Goal: Task Accomplishment & Management: Manage account settings

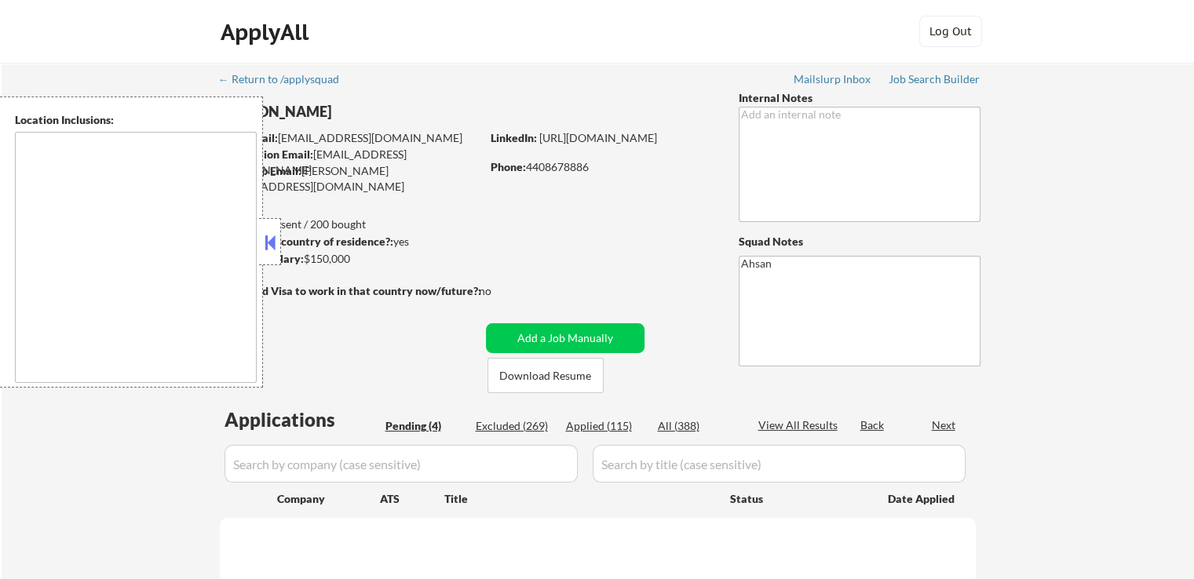
type textarea "[GEOGRAPHIC_DATA], [GEOGRAPHIC_DATA] [GEOGRAPHIC_DATA], [GEOGRAPHIC_DATA] [GEOG…"
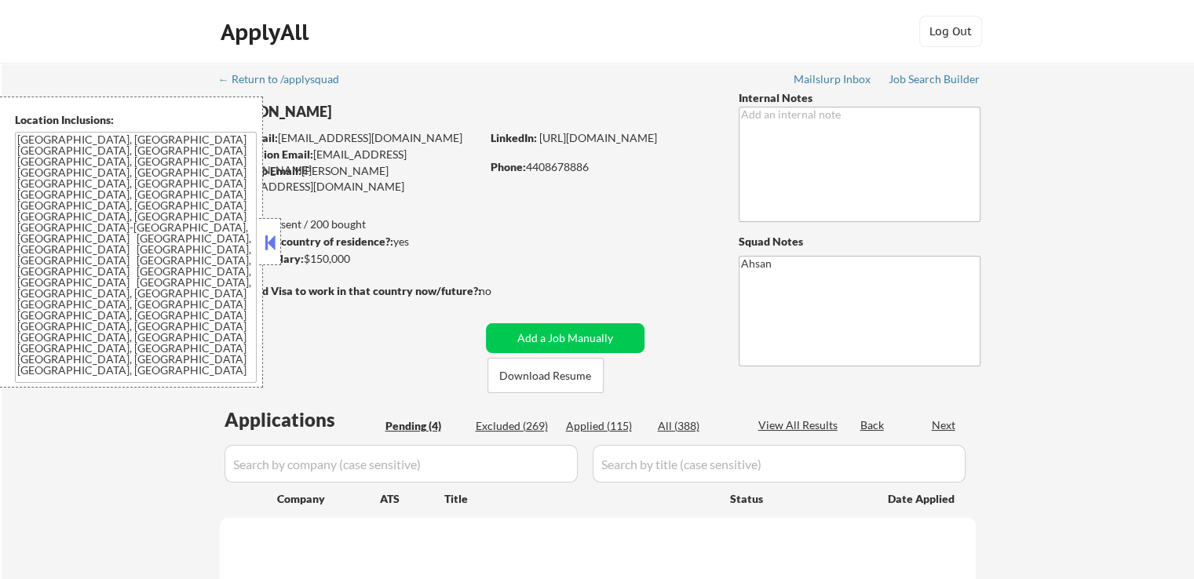
select select ""pending""
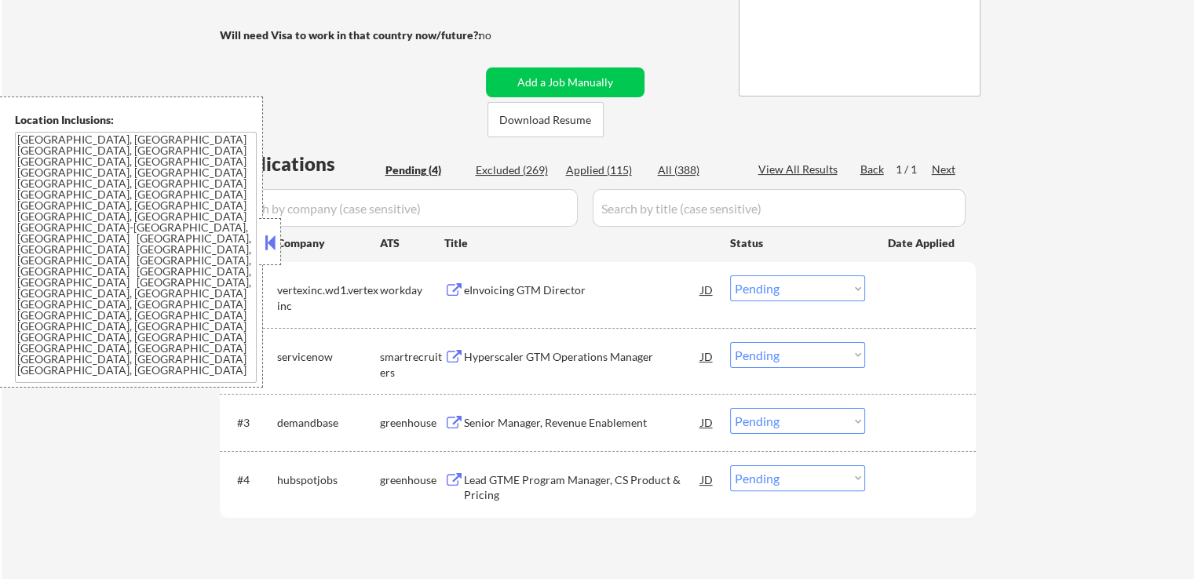
scroll to position [314, 0]
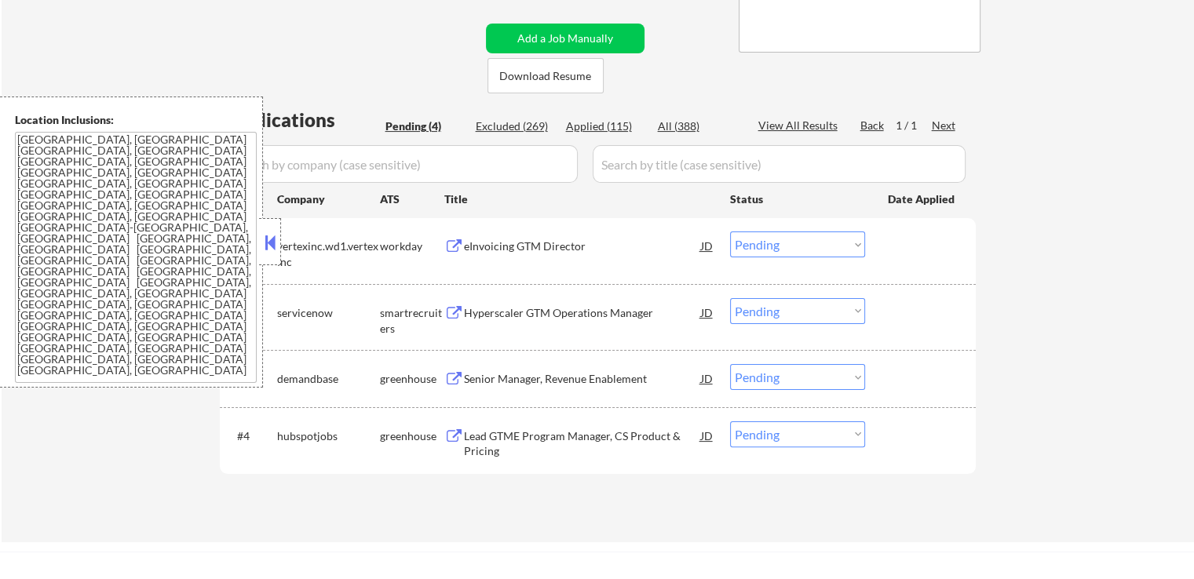
click at [565, 251] on div "eInvoicing GTM Director" at bounding box center [582, 247] width 237 height 16
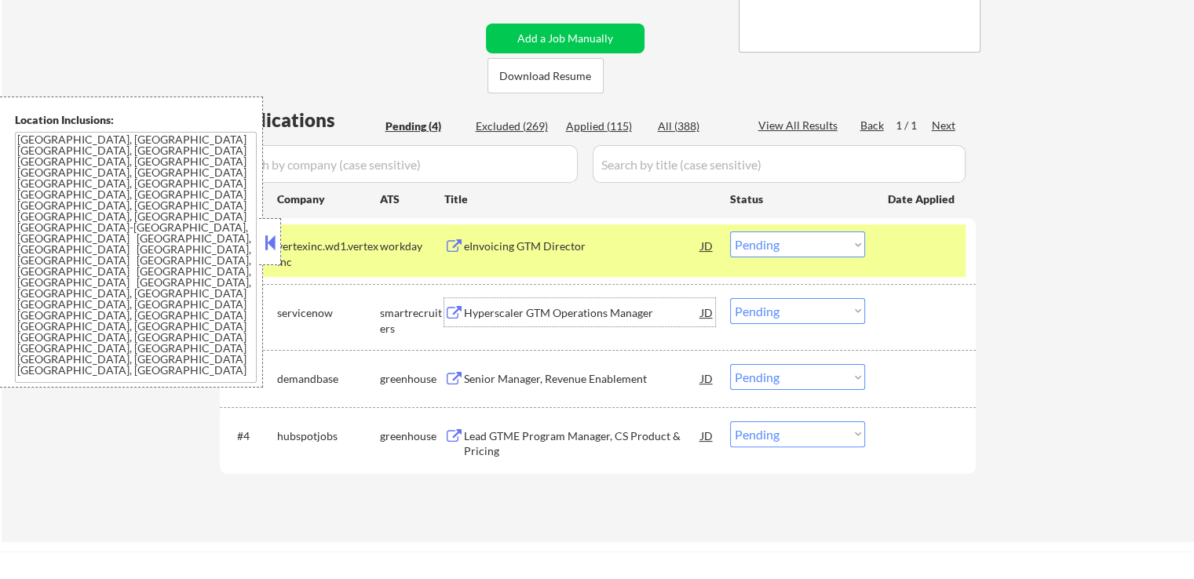
click at [597, 313] on div "Hyperscaler GTM Operations Manager" at bounding box center [582, 313] width 237 height 16
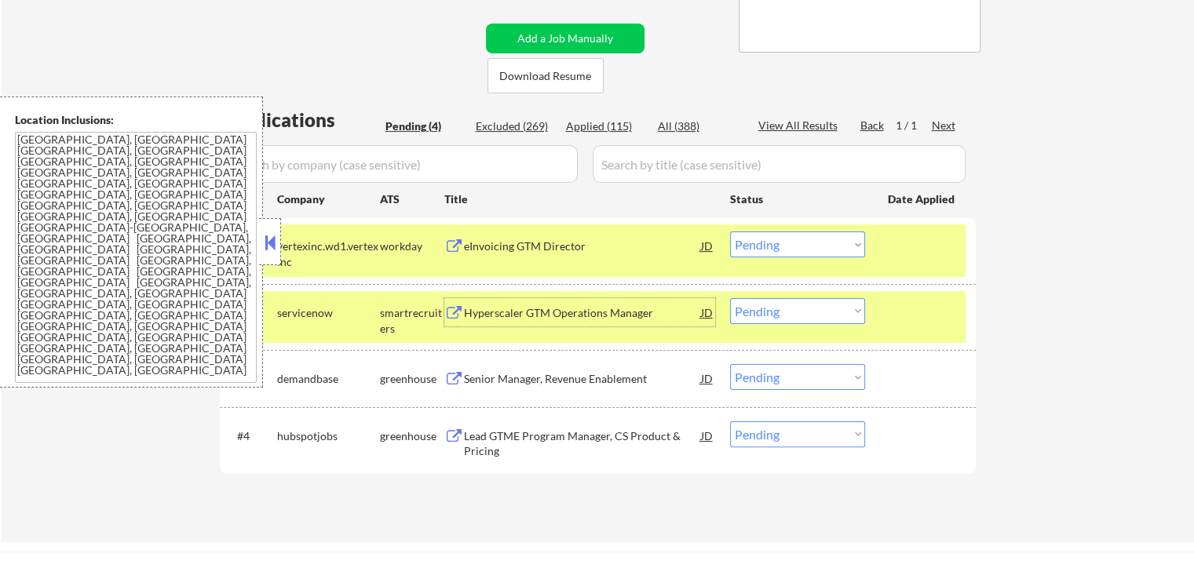
click at [769, 243] on select "Choose an option... Pending Applied Excluded (Questions) Excluded (Expired) Exc…" at bounding box center [797, 245] width 135 height 26
click at [730, 232] on select "Choose an option... Pending Applied Excluded (Questions) Excluded (Expired) Exc…" at bounding box center [797, 245] width 135 height 26
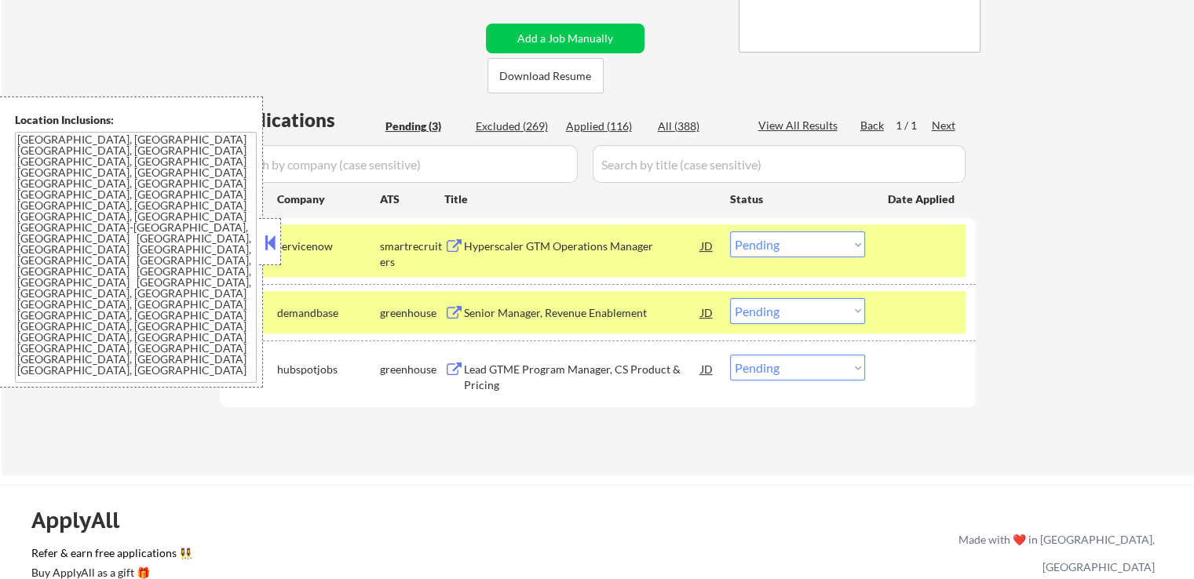
click at [607, 305] on div "Senior Manager, Revenue Enablement" at bounding box center [582, 313] width 237 height 16
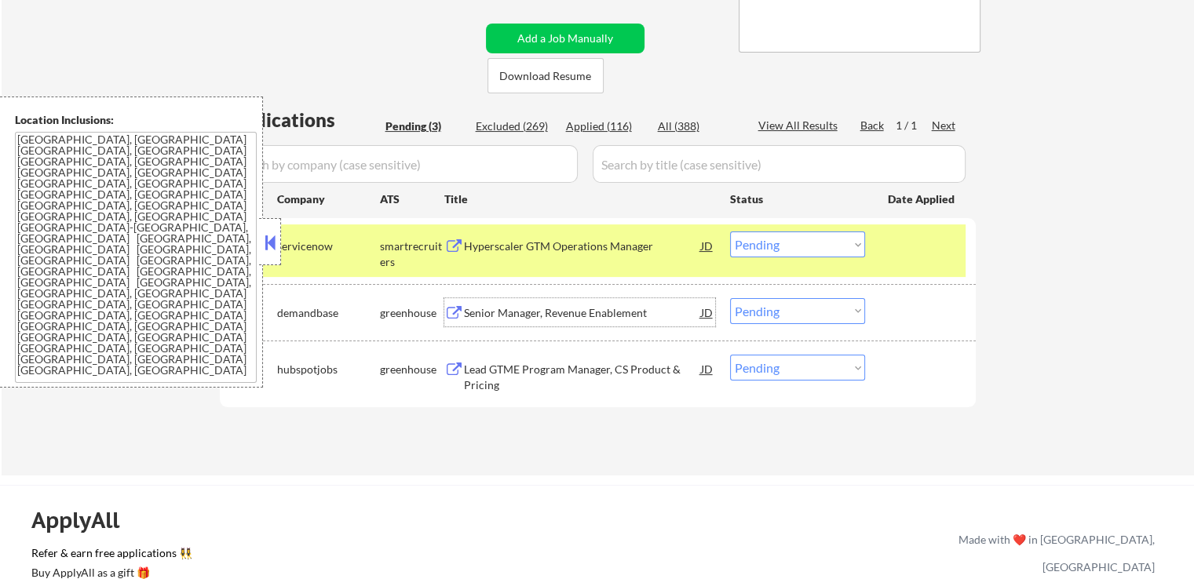
click at [747, 252] on select "Choose an option... Pending Applied Excluded (Questions) Excluded (Expired) Exc…" at bounding box center [797, 245] width 135 height 26
click at [730, 232] on select "Choose an option... Pending Applied Excluded (Questions) Excluded (Expired) Exc…" at bounding box center [797, 245] width 135 height 26
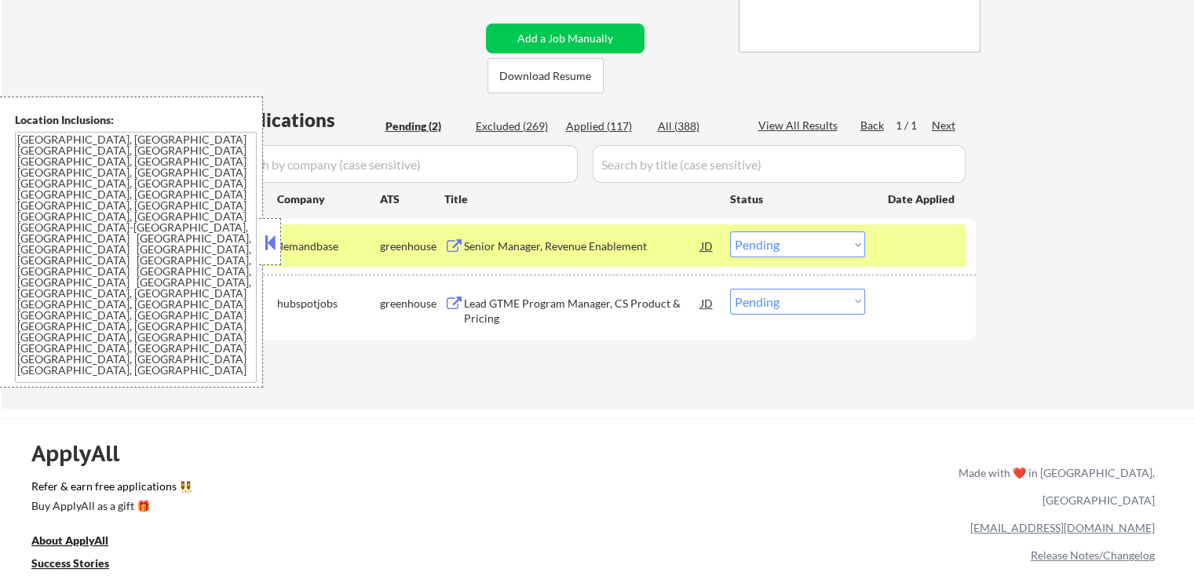
click at [562, 300] on div "Lead GTME Program Manager, CS Product & Pricing" at bounding box center [582, 311] width 237 height 31
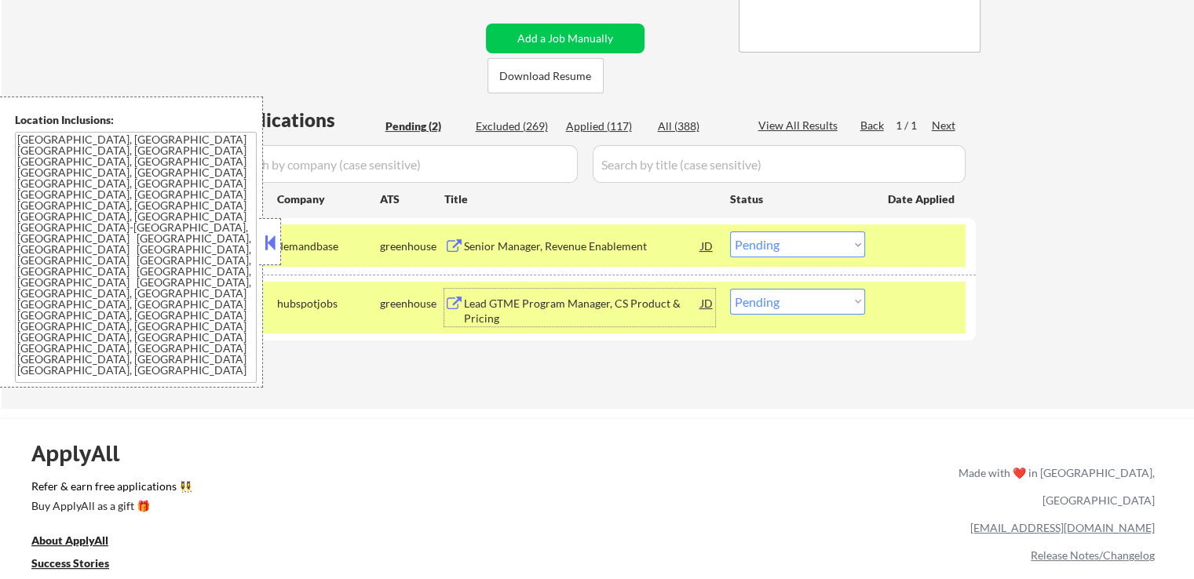
click at [774, 244] on select "Choose an option... Pending Applied Excluded (Questions) Excluded (Expired) Exc…" at bounding box center [797, 245] width 135 height 26
click at [730, 232] on select "Choose an option... Pending Applied Excluded (Questions) Excluded (Expired) Exc…" at bounding box center [797, 245] width 135 height 26
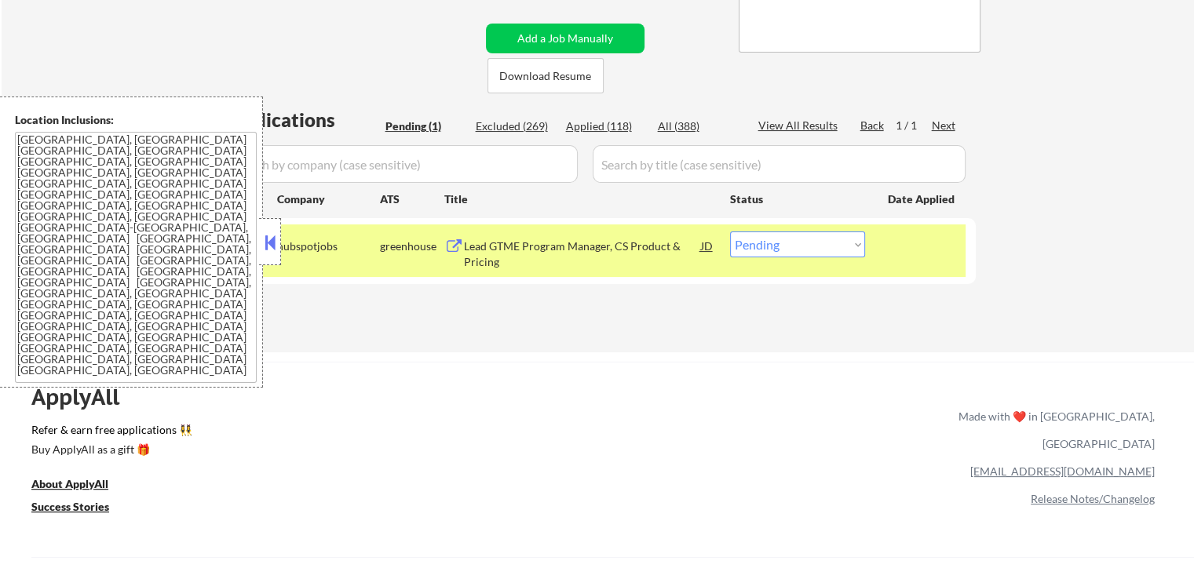
click at [765, 249] on select "Choose an option... Pending Applied Excluded (Questions) Excluded (Expired) Exc…" at bounding box center [797, 245] width 135 height 26
select select ""applied""
click at [730, 232] on select "Choose an option... Pending Applied Excluded (Questions) Excluded (Expired) Exc…" at bounding box center [797, 245] width 135 height 26
